Goal: Task Accomplishment & Management: Manage account settings

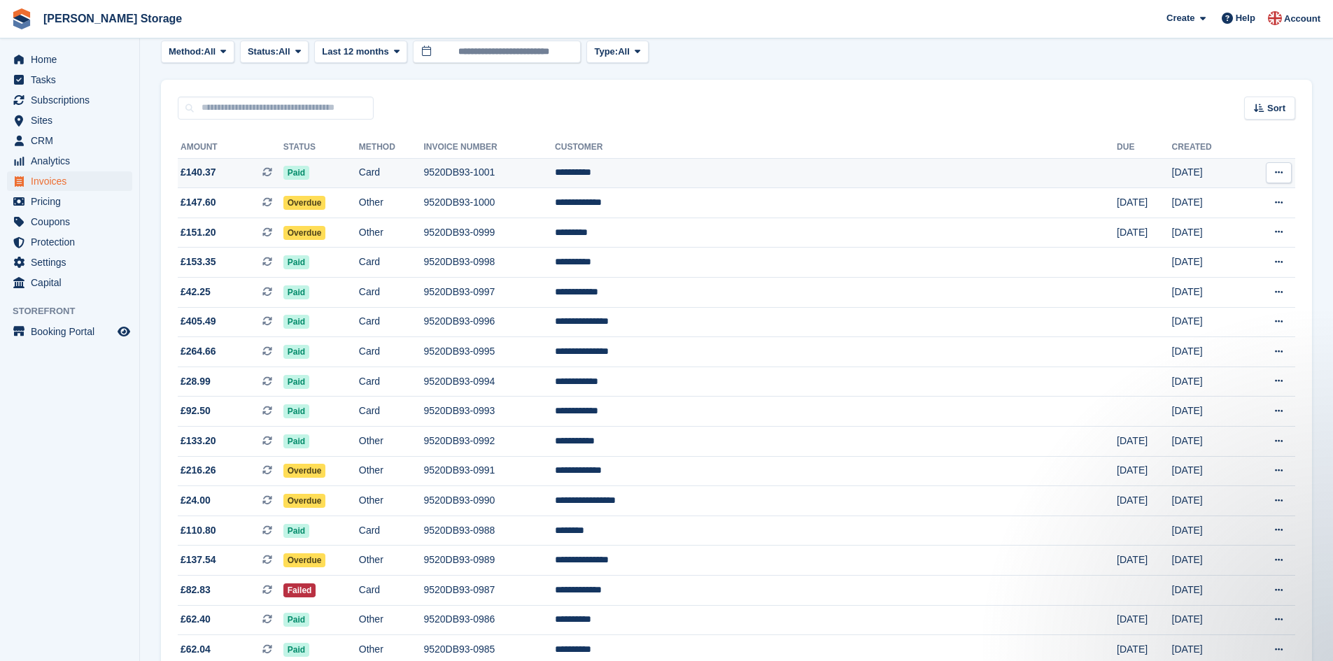
scroll to position [105, 0]
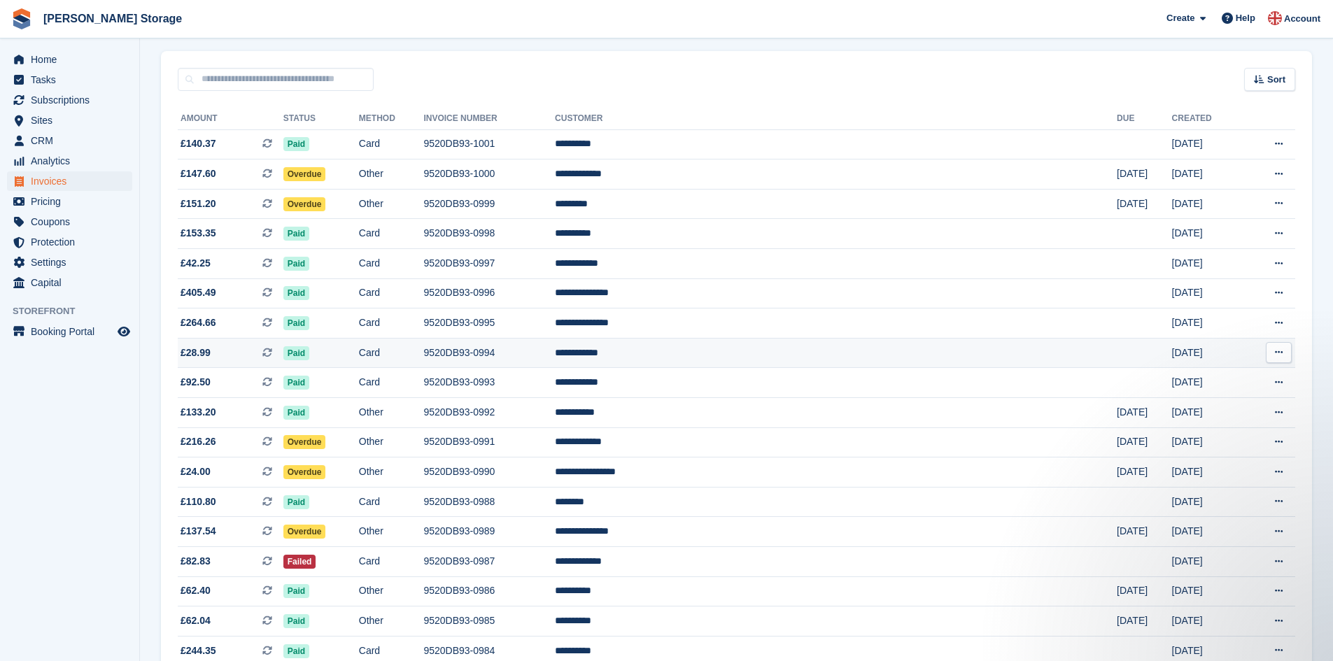
click at [424, 355] on td "Card" at bounding box center [391, 353] width 65 height 30
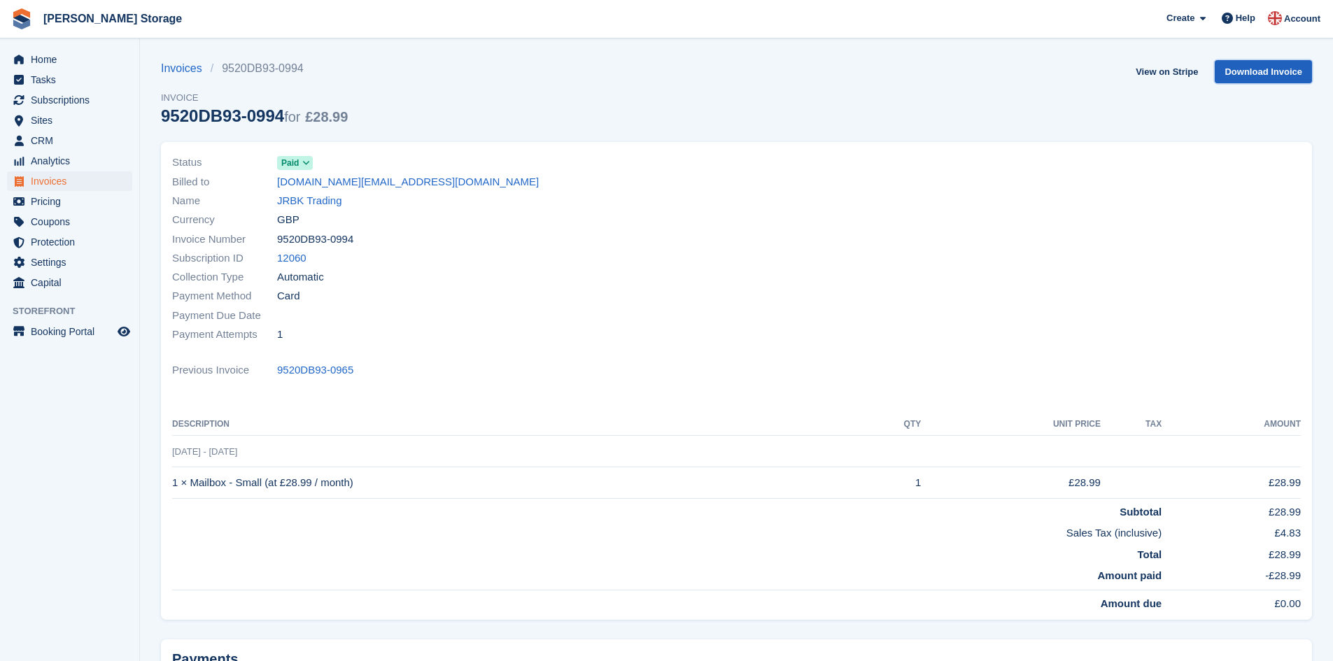
click at [1254, 73] on link "Download Invoice" at bounding box center [1263, 71] width 97 height 23
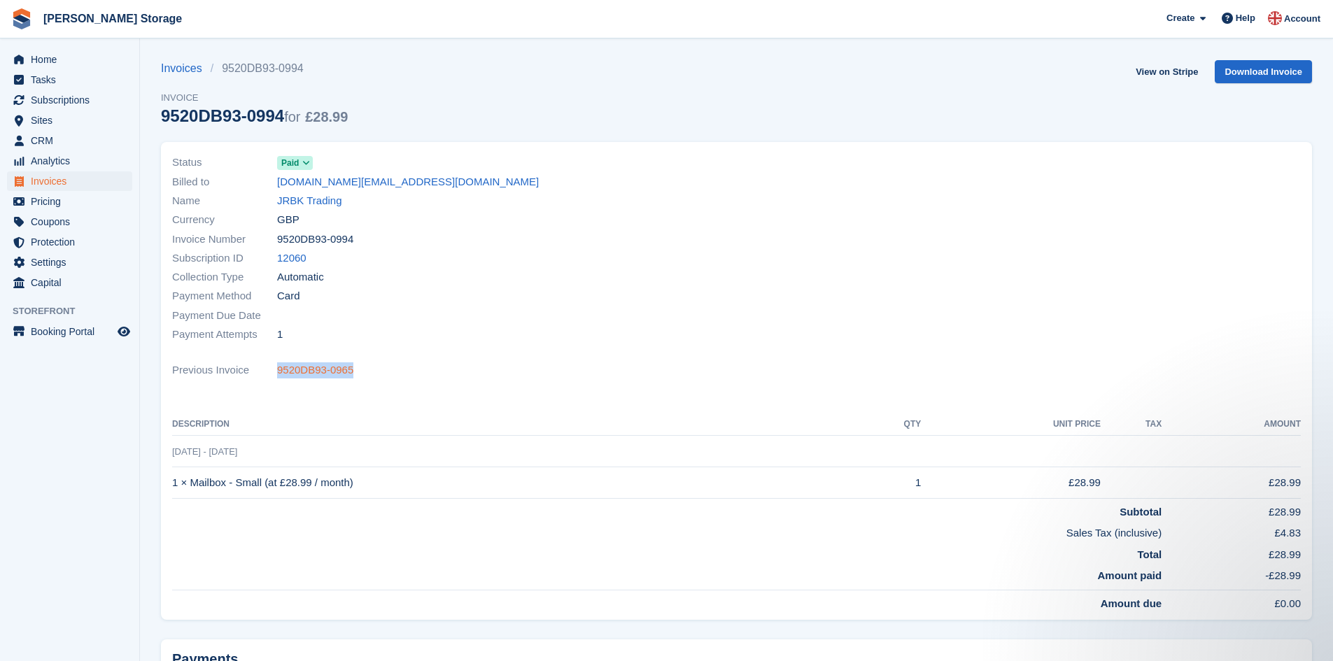
drag, startPoint x: 356, startPoint y: 371, endPoint x: 277, endPoint y: 365, distance: 79.3
click at [277, 365] on div "Previous Invoice 9520DB93-0965" at bounding box center [736, 370] width 1129 height 19
copy link "9520DB93-0965"
drag, startPoint x: 353, startPoint y: 239, endPoint x: 278, endPoint y: 236, distance: 74.9
click at [278, 236] on div "Invoice Number 9520DB93-0994" at bounding box center [450, 238] width 556 height 19
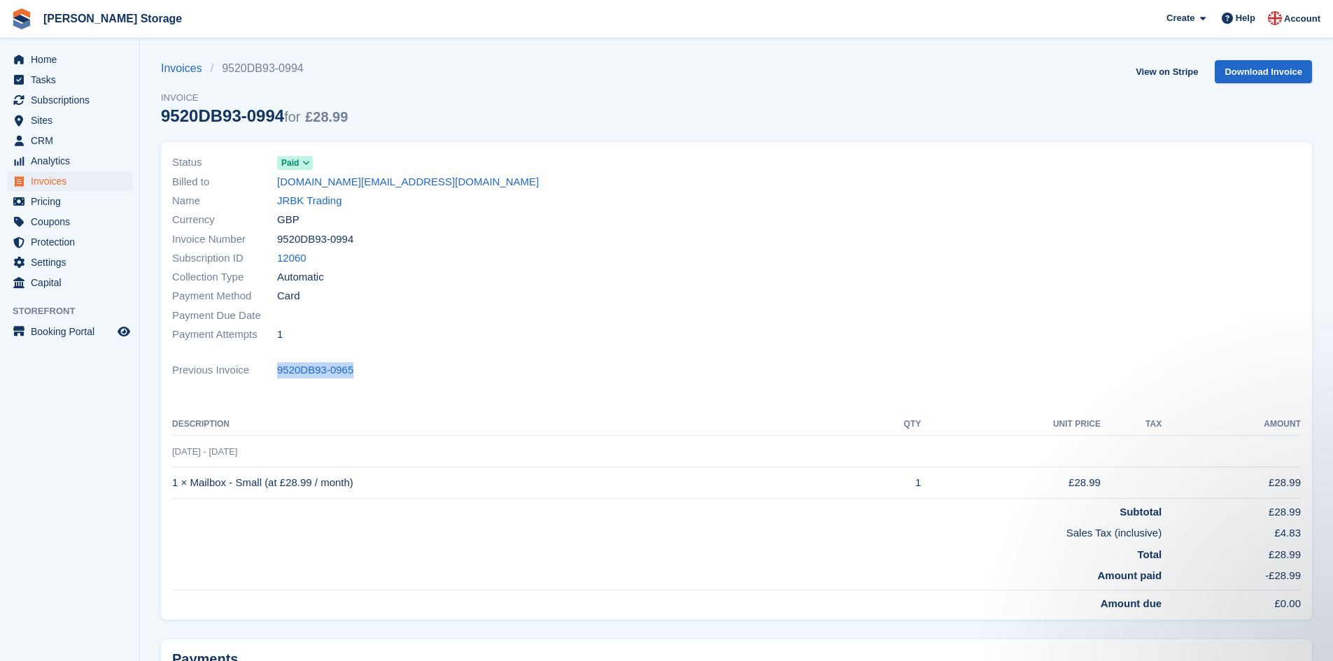
copy span "9520DB93-0994"
click at [186, 72] on link "Invoices" at bounding box center [186, 68] width 50 height 17
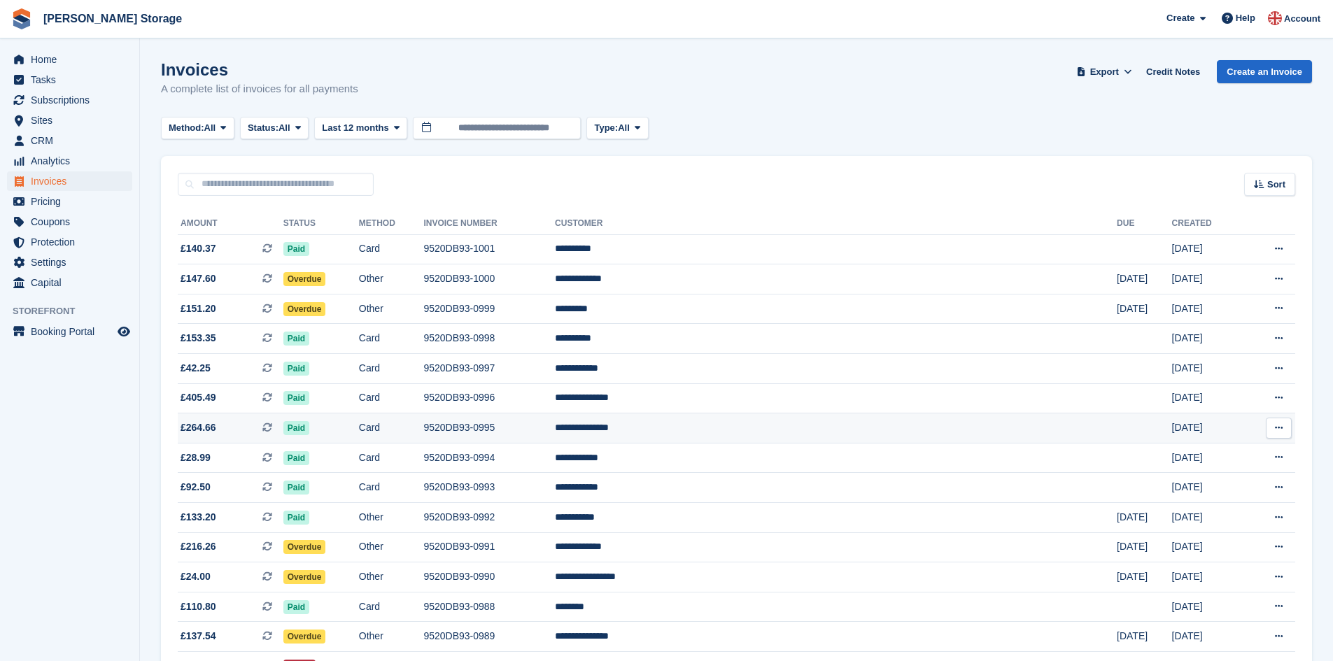
click at [424, 428] on td "Card" at bounding box center [391, 429] width 65 height 30
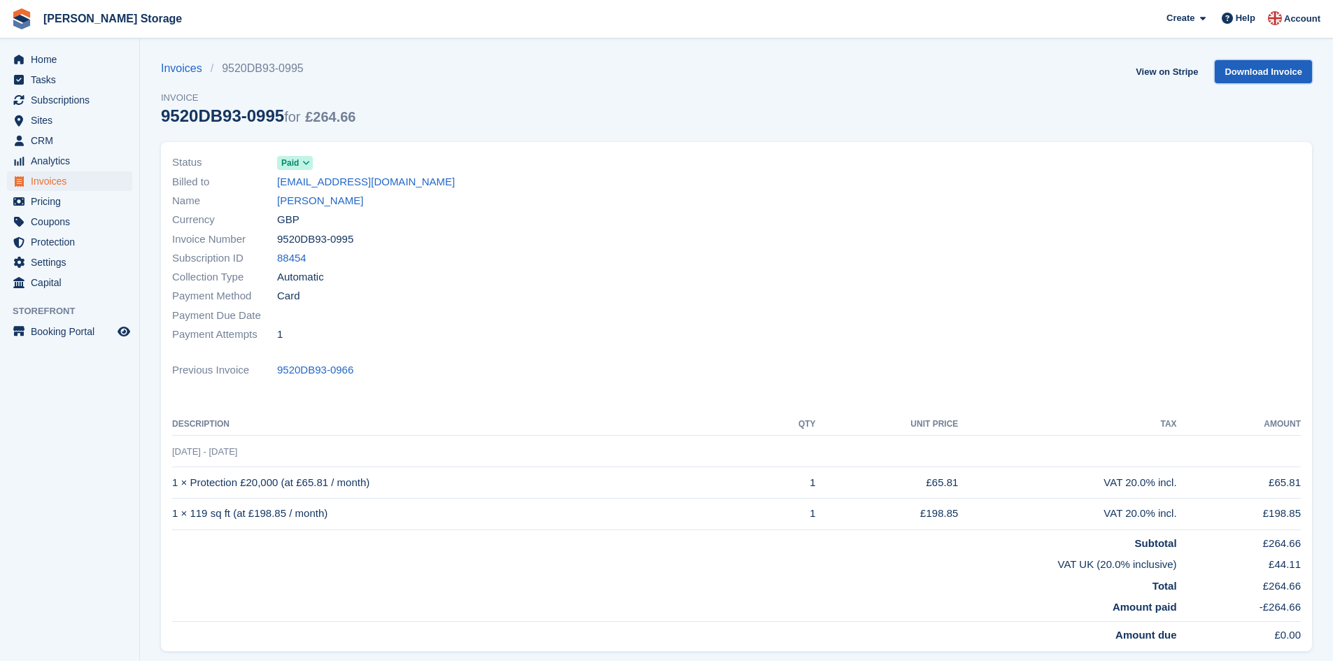
click at [1268, 68] on link "Download Invoice" at bounding box center [1263, 71] width 97 height 23
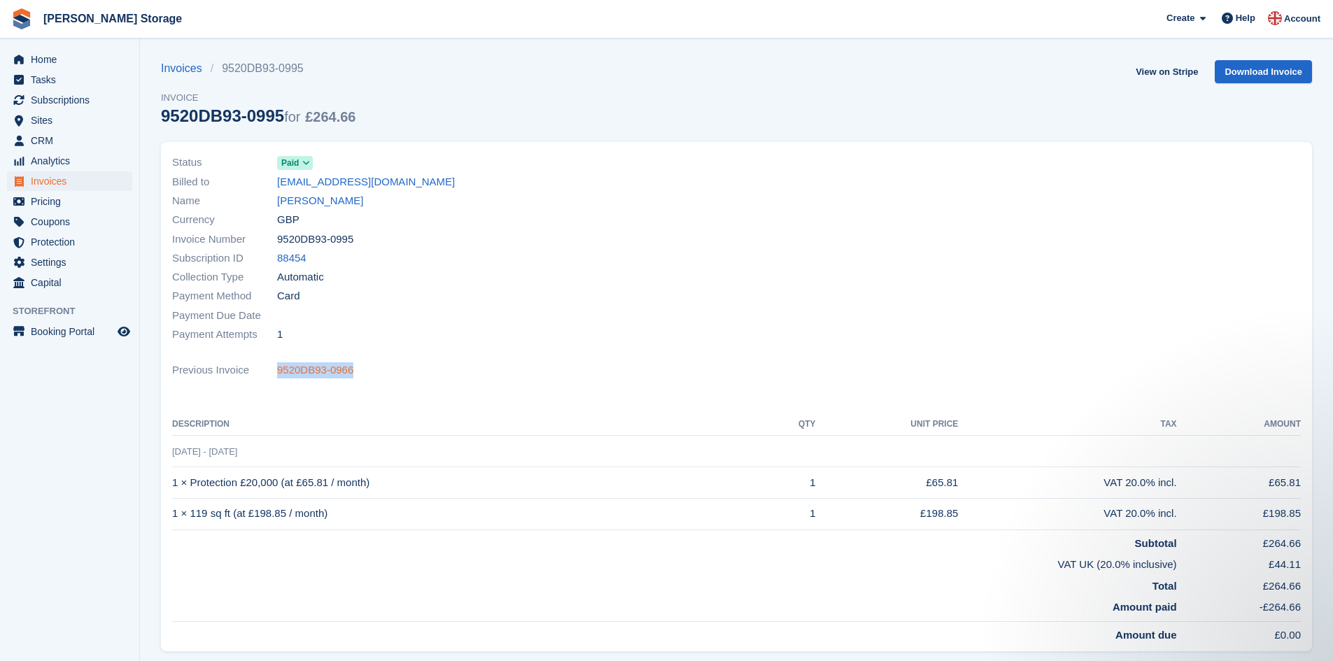
drag, startPoint x: 353, startPoint y: 372, endPoint x: 277, endPoint y: 369, distance: 76.3
click at [277, 369] on div "Previous Invoice 9520DB93-0966" at bounding box center [736, 370] width 1129 height 19
copy link "9520DB93-0966"
drag, startPoint x: 356, startPoint y: 239, endPoint x: 278, endPoint y: 241, distance: 77.7
click at [278, 241] on div "Invoice Number 9520DB93-0995" at bounding box center [450, 238] width 556 height 19
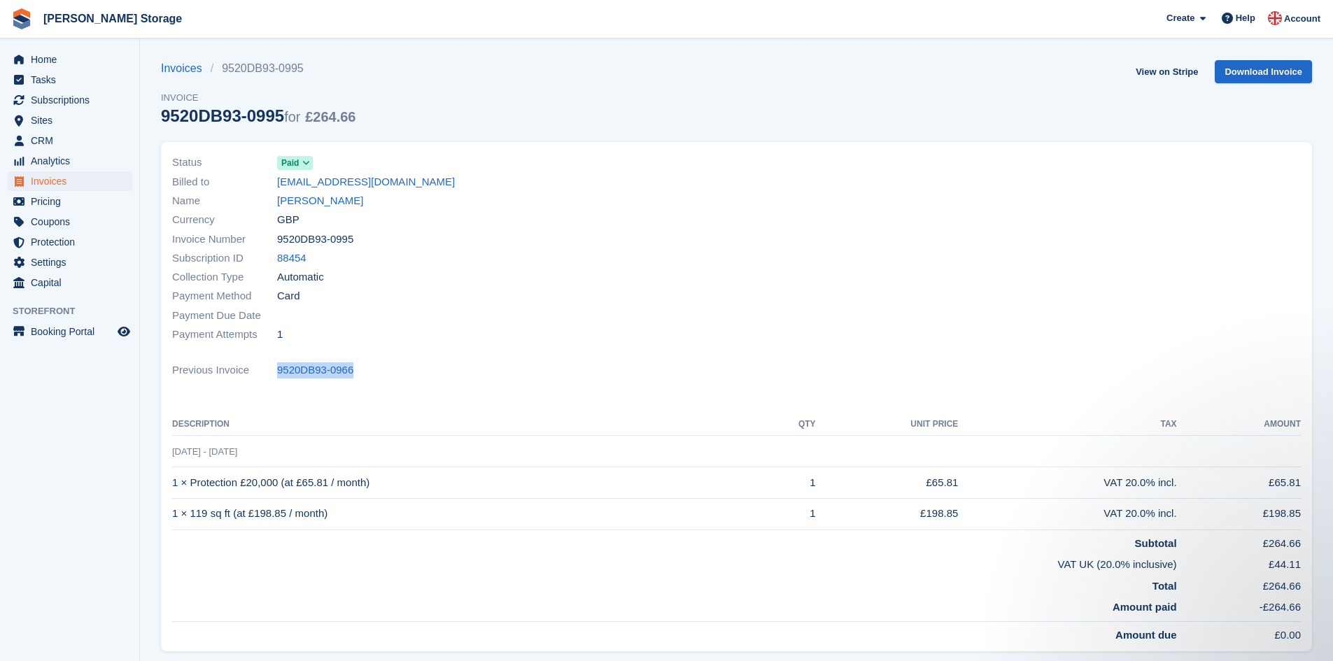
copy span "9520DB93-0995"
click at [327, 200] on link "Timothy Rodgers" at bounding box center [320, 201] width 86 height 16
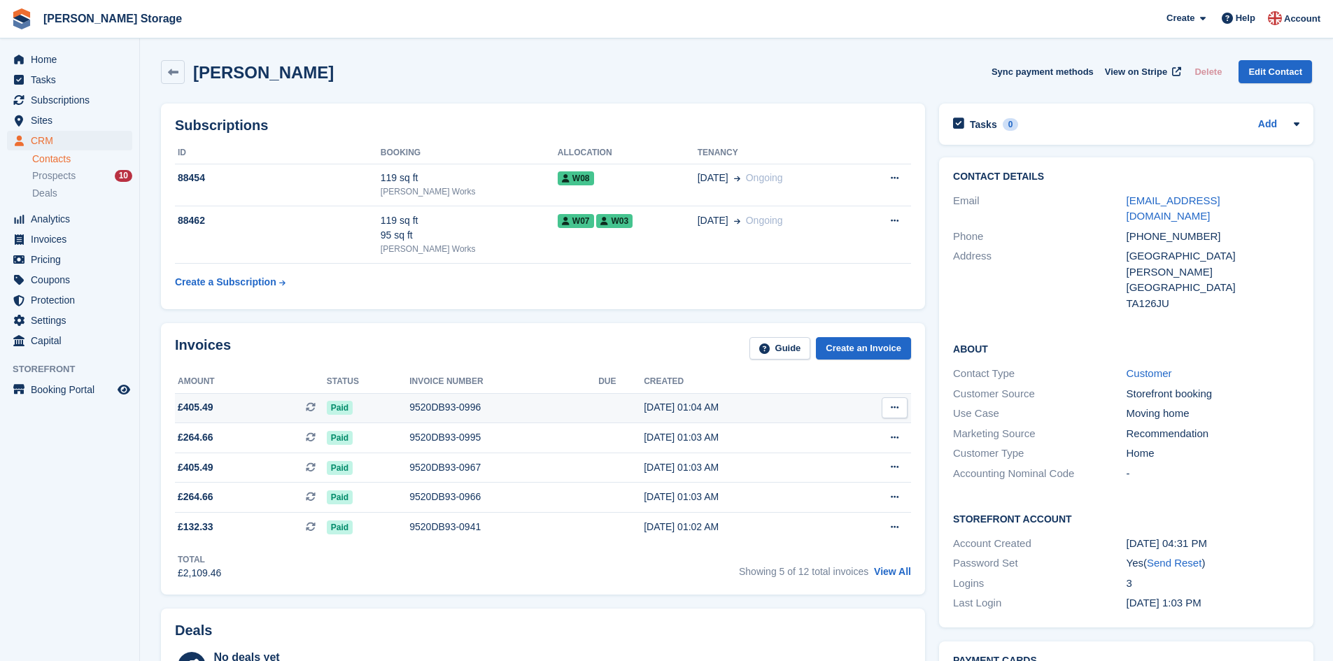
click at [446, 407] on div "9520DB93-0996" at bounding box center [503, 407] width 189 height 15
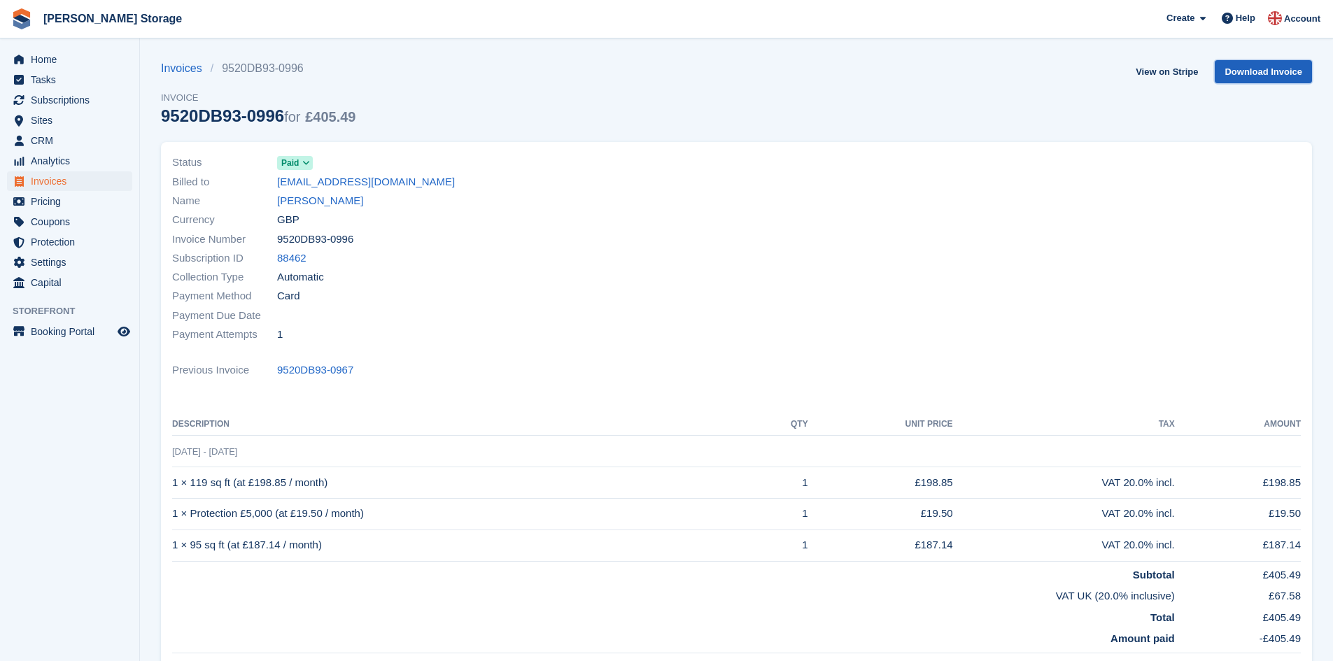
click at [1239, 76] on link "Download Invoice" at bounding box center [1263, 71] width 97 height 23
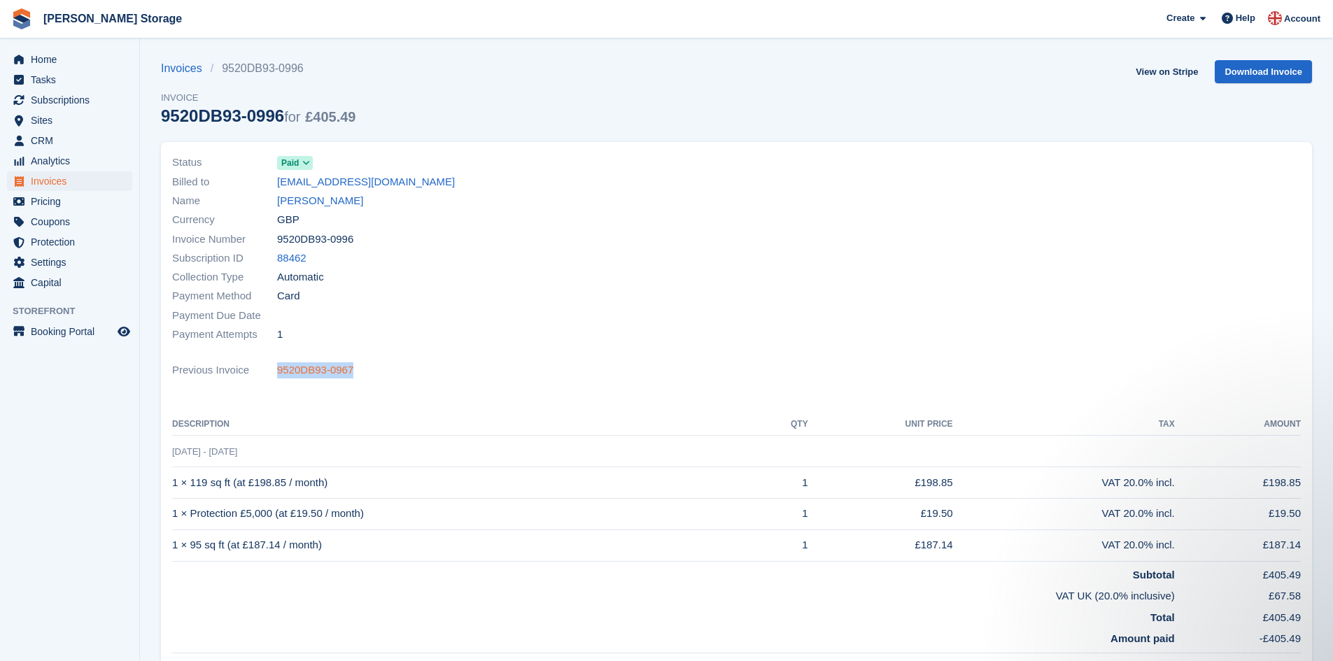
drag, startPoint x: 355, startPoint y: 369, endPoint x: 315, endPoint y: 370, distance: 40.6
click at [279, 378] on div "Previous Invoice 9520DB93-0967" at bounding box center [736, 370] width 1129 height 19
copy link "9520DB93-0967"
drag, startPoint x: 353, startPoint y: 241, endPoint x: 278, endPoint y: 244, distance: 74.9
click at [278, 244] on div "Invoice Number 9520DB93-0996" at bounding box center [450, 238] width 556 height 19
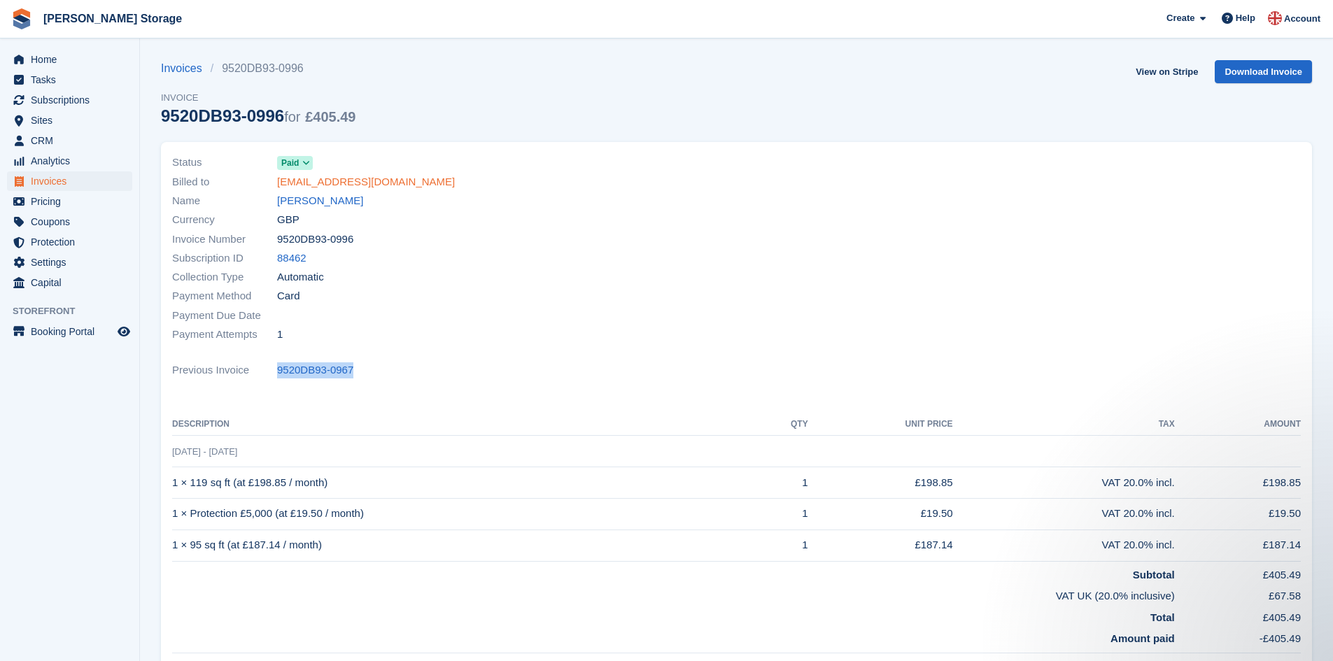
copy span "9520DB93-0996"
click at [188, 71] on link "Invoices" at bounding box center [186, 68] width 50 height 17
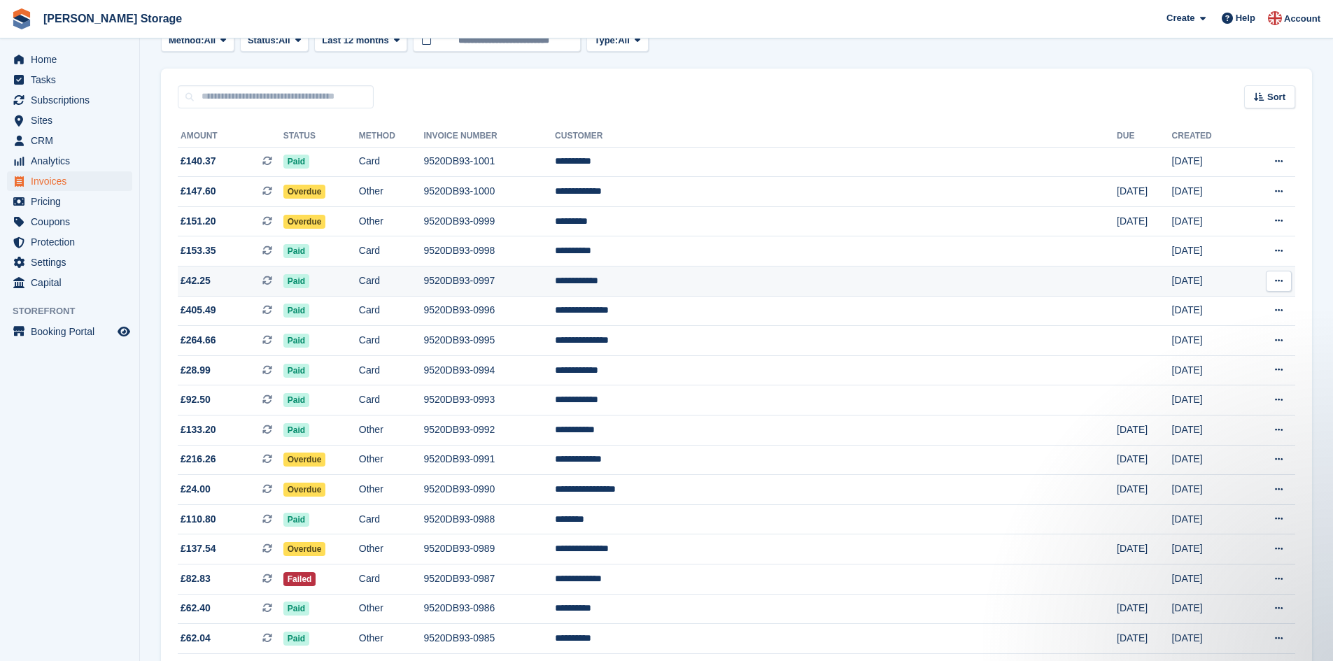
click at [424, 283] on td "Card" at bounding box center [391, 282] width 65 height 30
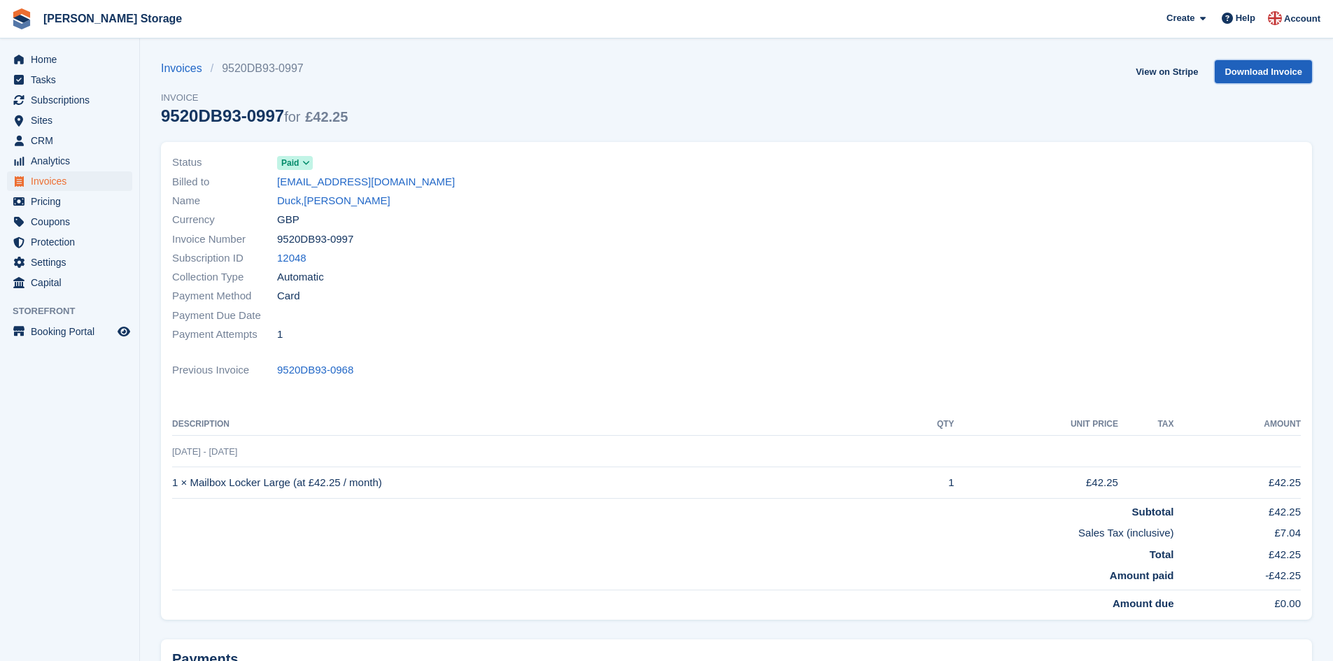
click at [1266, 74] on link "Download Invoice" at bounding box center [1263, 71] width 97 height 23
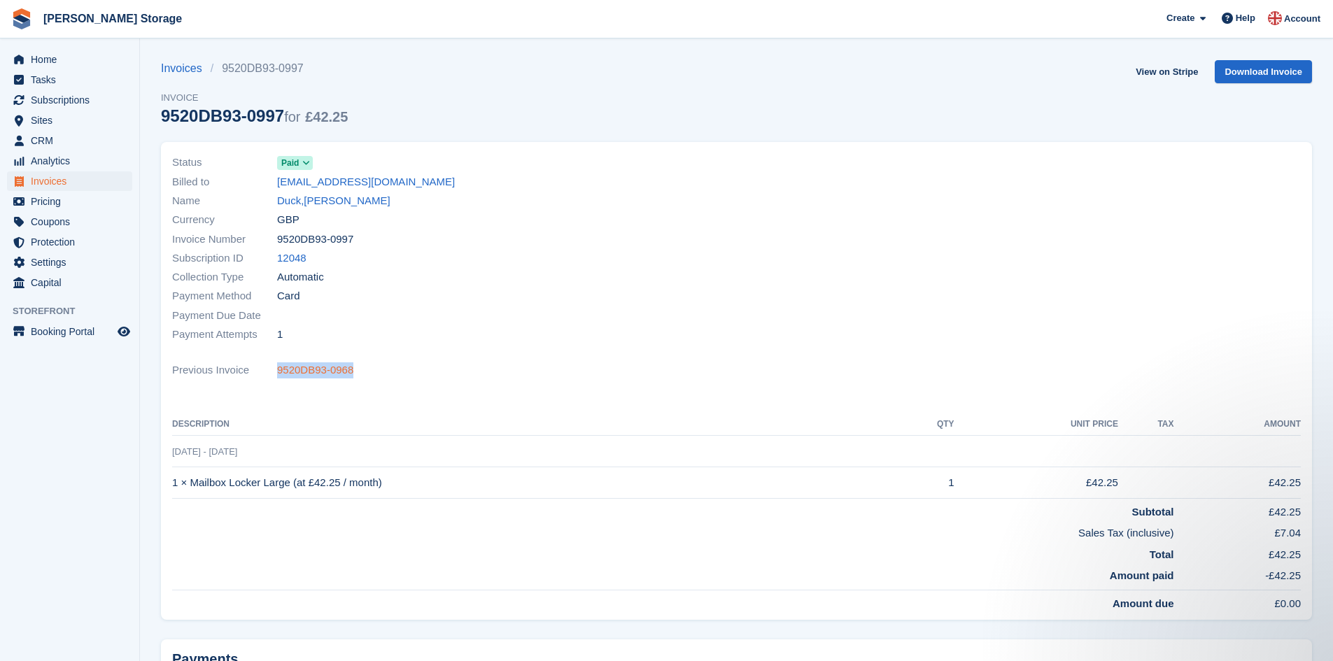
drag, startPoint x: 359, startPoint y: 370, endPoint x: 278, endPoint y: 374, distance: 81.2
click at [278, 374] on div "Previous Invoice 9520DB93-0968" at bounding box center [736, 370] width 1129 height 19
copy link "9520DB93-0968"
drag, startPoint x: 351, startPoint y: 237, endPoint x: 274, endPoint y: 237, distance: 77.0
click at [274, 237] on div "Invoice Number 9520DB93-0997" at bounding box center [450, 238] width 556 height 19
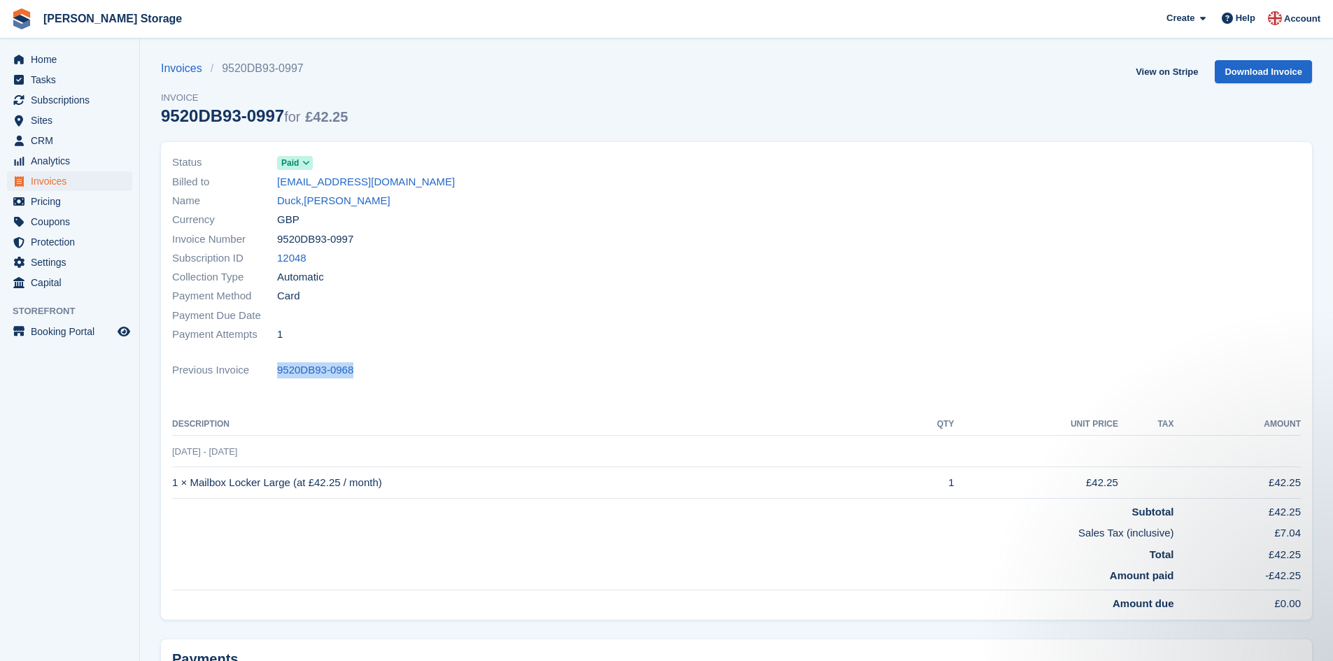
copy div "9520DB93-0997"
click at [190, 67] on link "Invoices" at bounding box center [186, 68] width 50 height 17
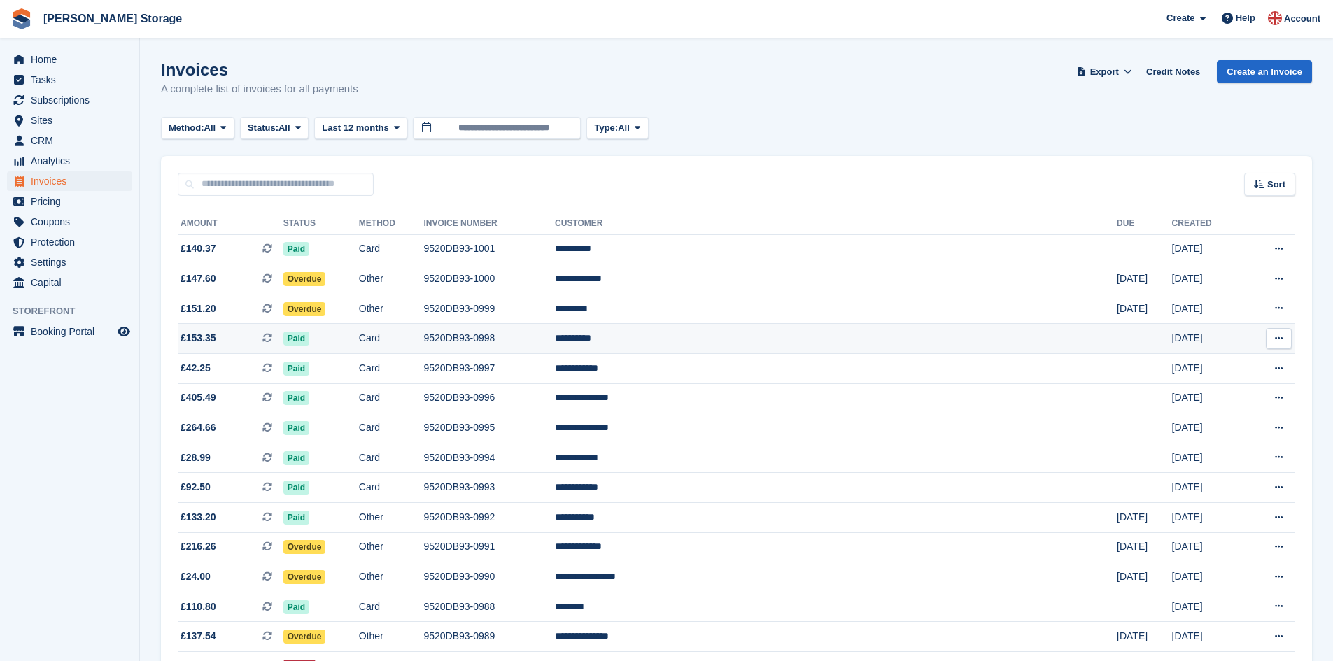
click at [544, 336] on td "9520DB93-0998" at bounding box center [489, 339] width 132 height 30
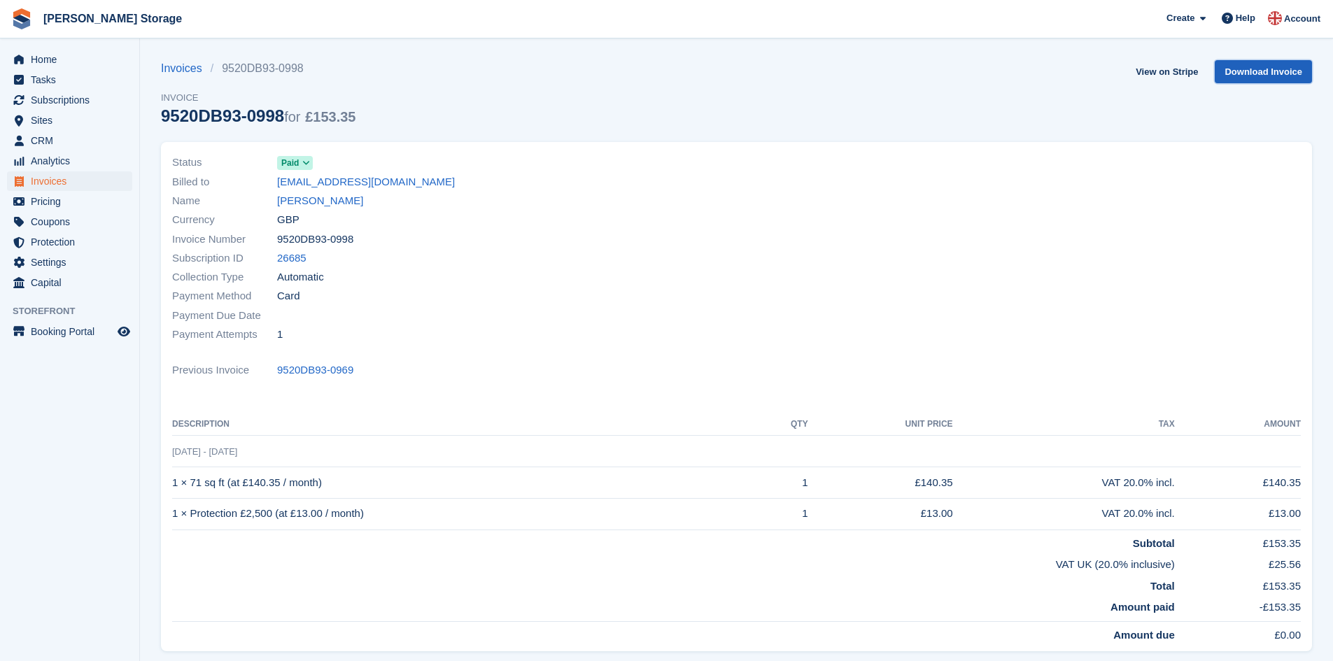
click at [1231, 69] on link "Download Invoice" at bounding box center [1263, 71] width 97 height 23
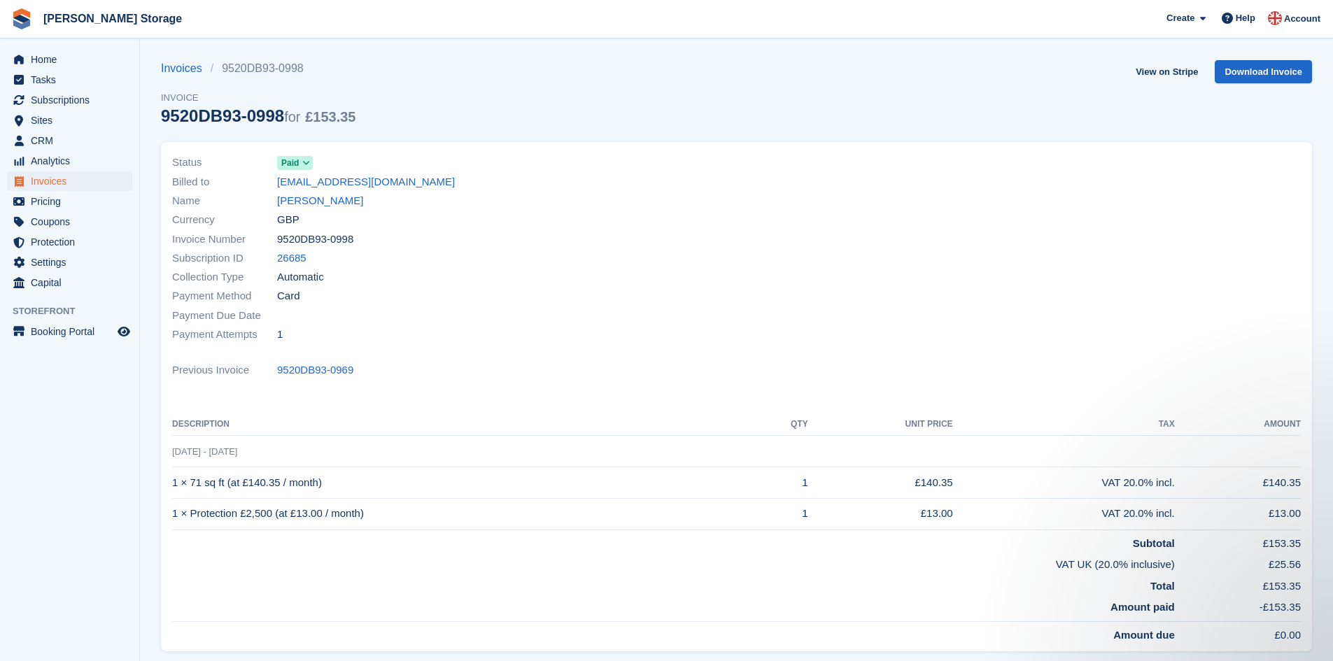
drag, startPoint x: 353, startPoint y: 369, endPoint x: 268, endPoint y: 372, distance: 85.4
click at [268, 372] on div "Previous Invoice 9520DB93-0969" at bounding box center [736, 370] width 1129 height 19
copy div "9520DB93-0969"
drag, startPoint x: 351, startPoint y: 240, endPoint x: 279, endPoint y: 242, distance: 72.1
click at [279, 242] on div "Invoice Number 9520DB93-0998" at bounding box center [450, 238] width 556 height 19
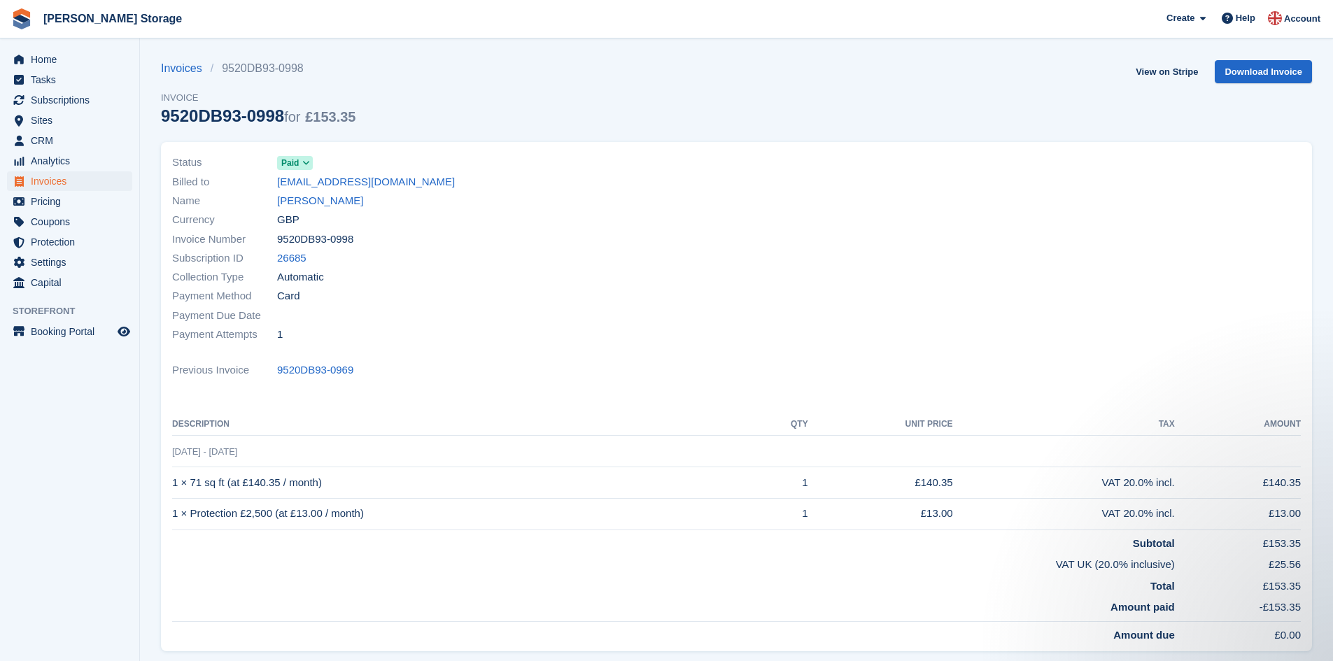
copy span "9520DB93-0998"
click at [188, 73] on link "Invoices" at bounding box center [186, 68] width 50 height 17
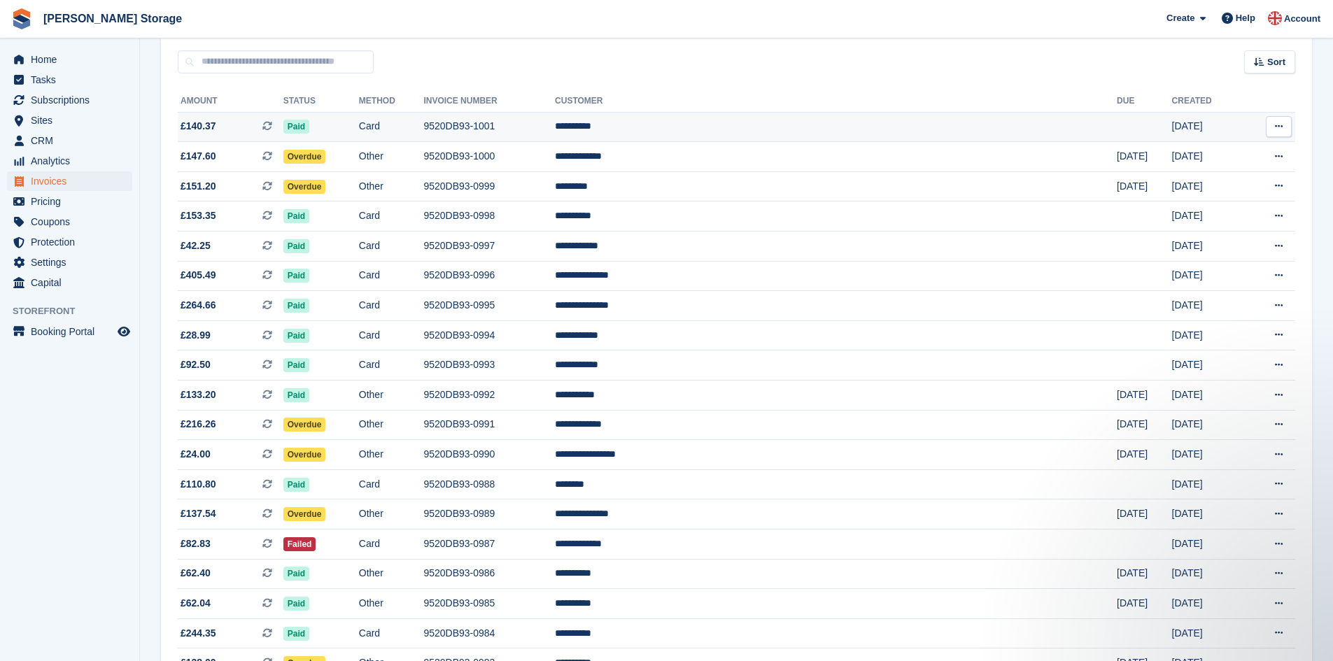
scroll to position [140, 0]
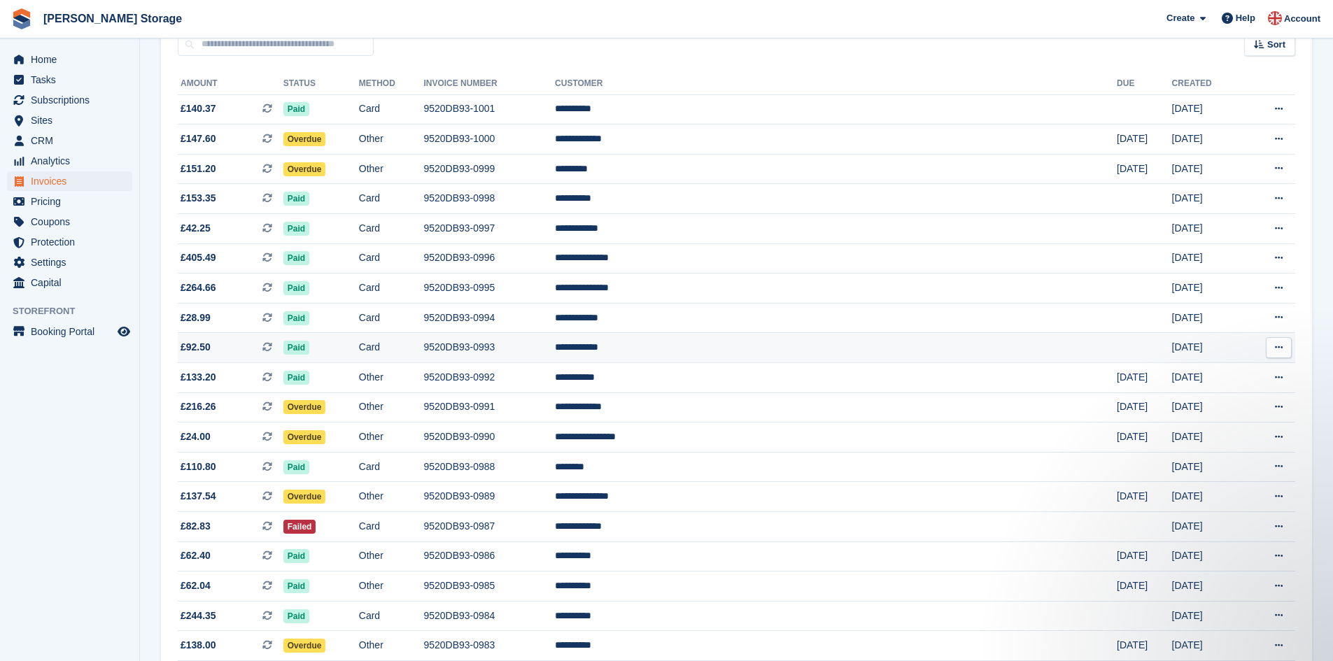
click at [555, 352] on td "9520DB93-0993" at bounding box center [489, 348] width 132 height 30
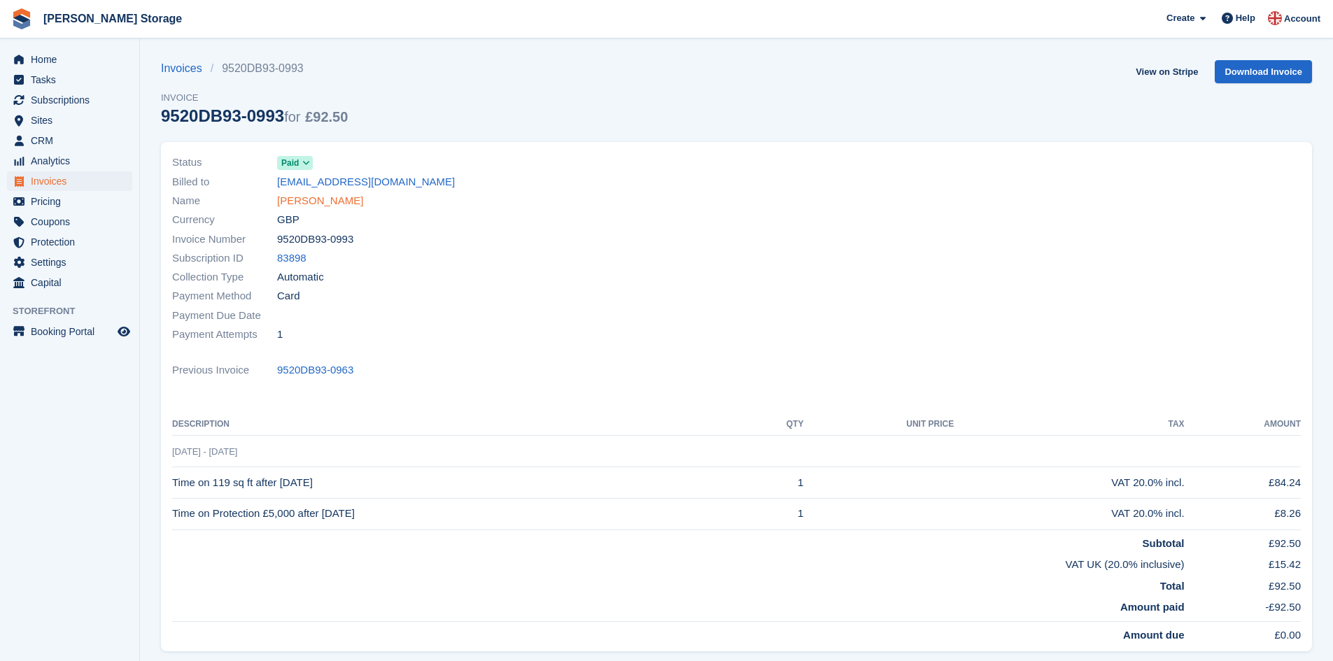
click at [328, 202] on link "[PERSON_NAME]" at bounding box center [320, 201] width 86 height 16
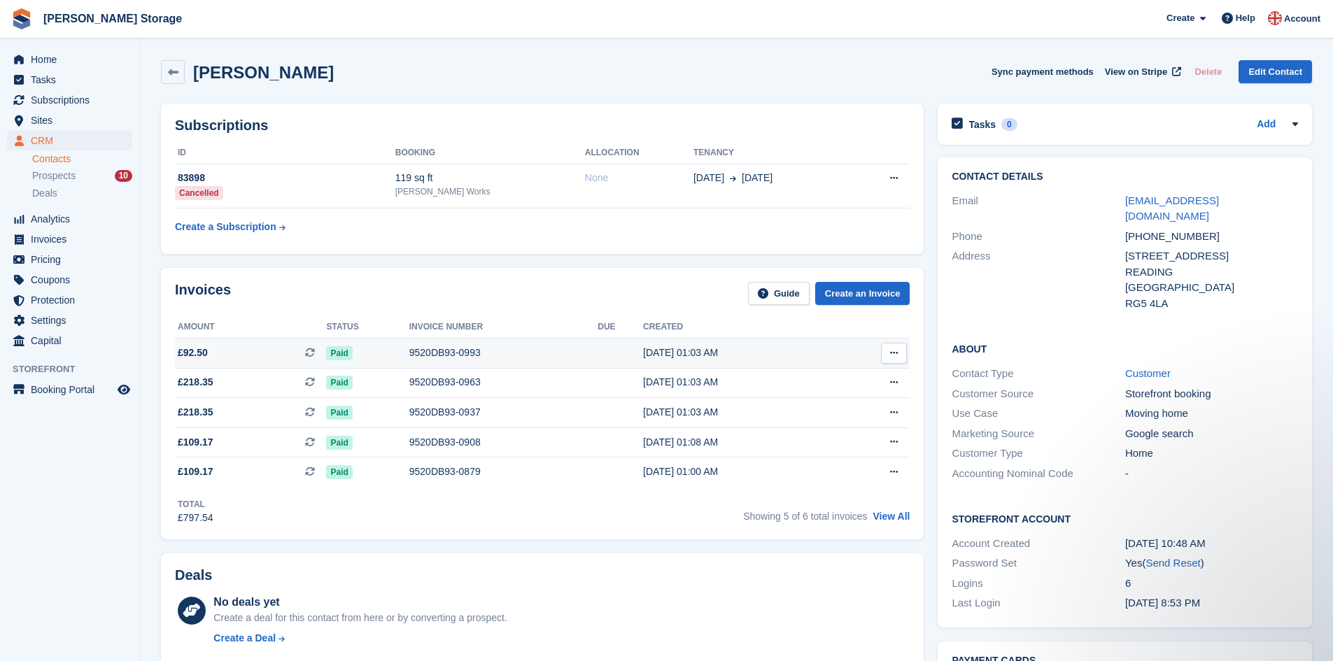
click at [462, 356] on div "9520DB93-0993" at bounding box center [503, 353] width 189 height 15
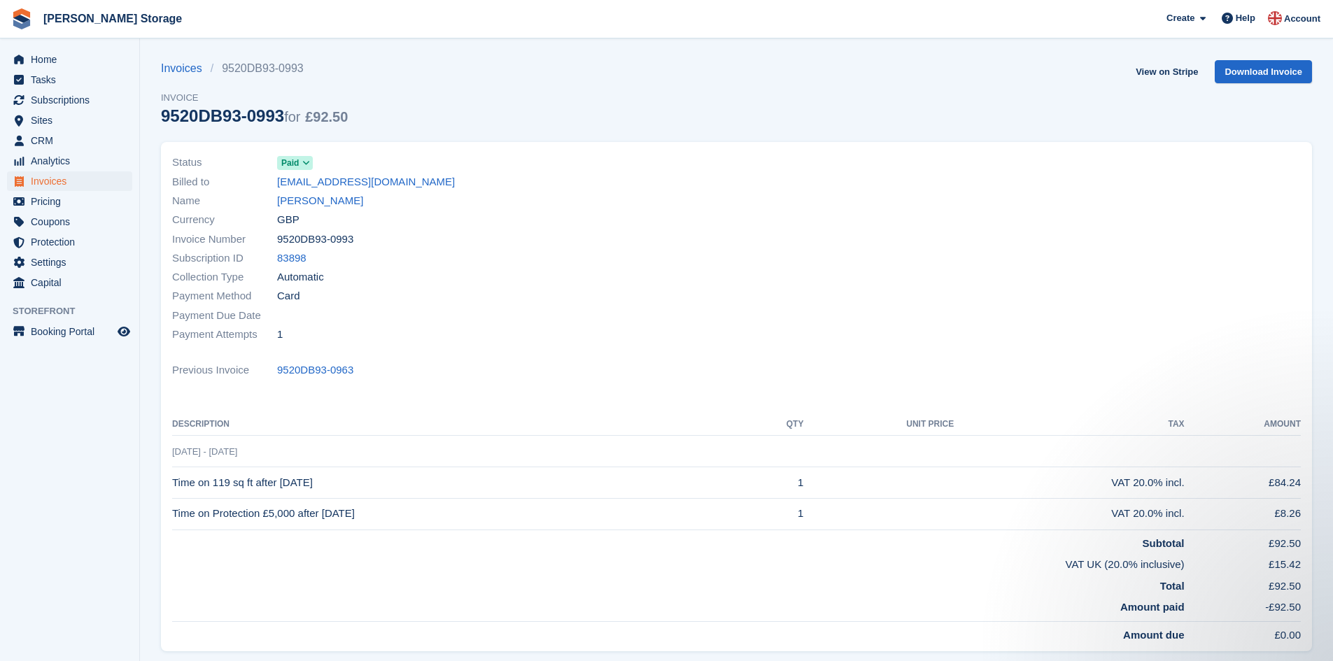
drag, startPoint x: 355, startPoint y: 236, endPoint x: 278, endPoint y: 234, distance: 76.3
click at [278, 234] on div "Invoice Number 9520DB93-0993" at bounding box center [450, 238] width 556 height 19
copy span "9520DB93-0993"
